Goal: Find specific page/section: Find specific page/section

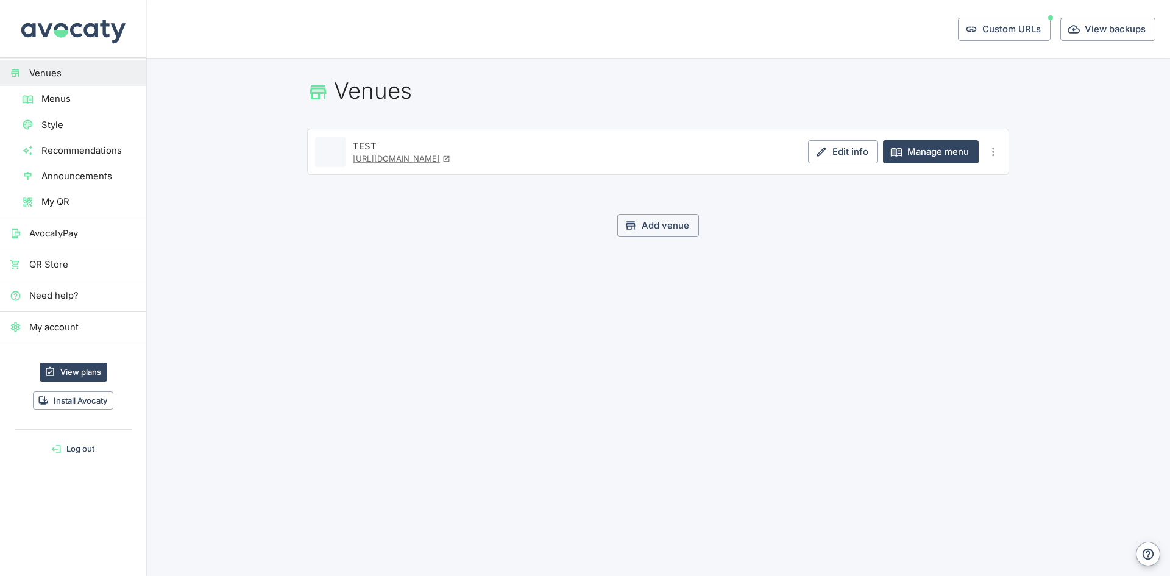
click at [558, 261] on main "Venues Date created 0 TEST [URL][DOMAIN_NAME] Edit info Manage menu Add venue" at bounding box center [658, 162] width 1024 height 208
